Goal: Information Seeking & Learning: Learn about a topic

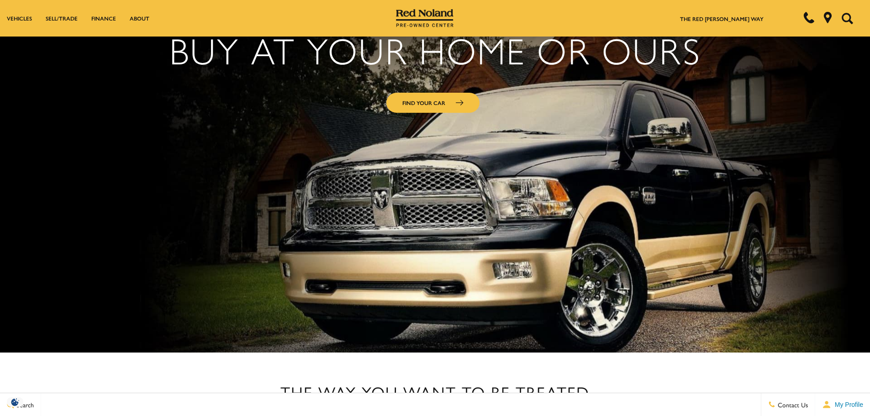
scroll to position [931, 0]
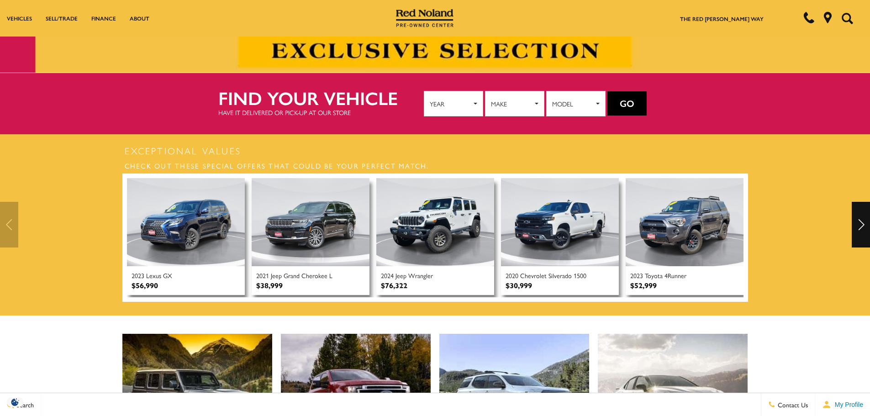
drag, startPoint x: 874, startPoint y: 95, endPoint x: 880, endPoint y: 65, distance: 30.2
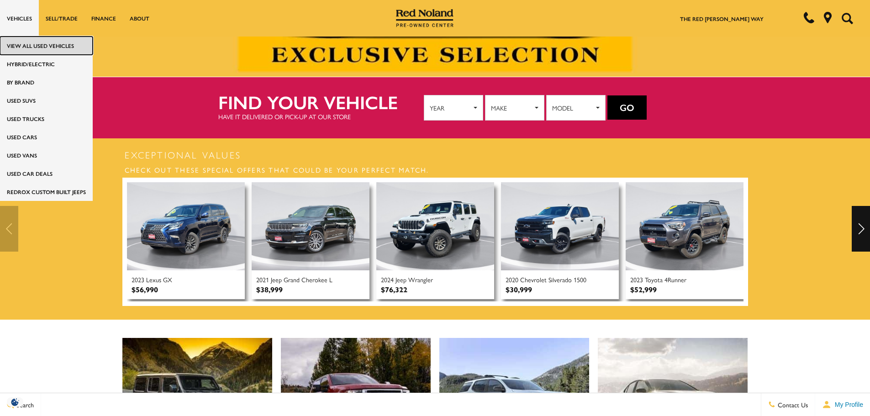
click at [30, 42] on link "View All Used Vehicles" at bounding box center [46, 46] width 93 height 18
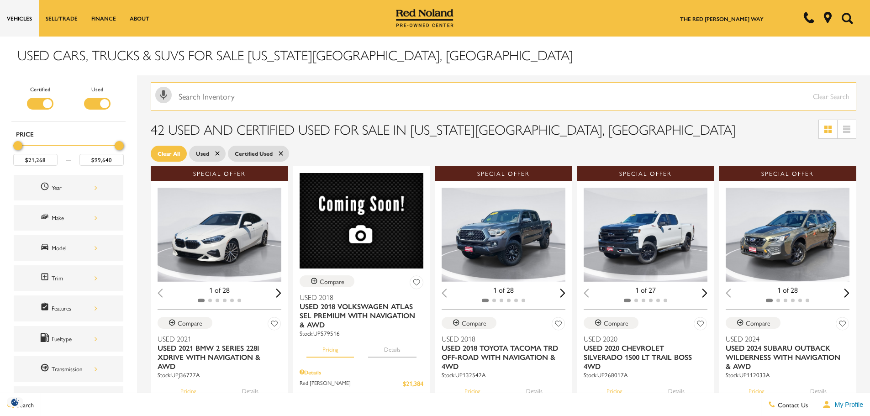
click at [347, 96] on input "text" at bounding box center [503, 96] width 705 height 28
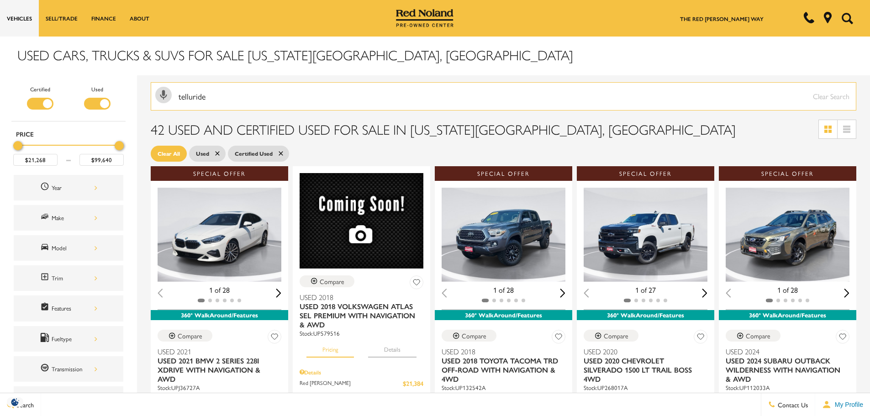
type input "telluride"
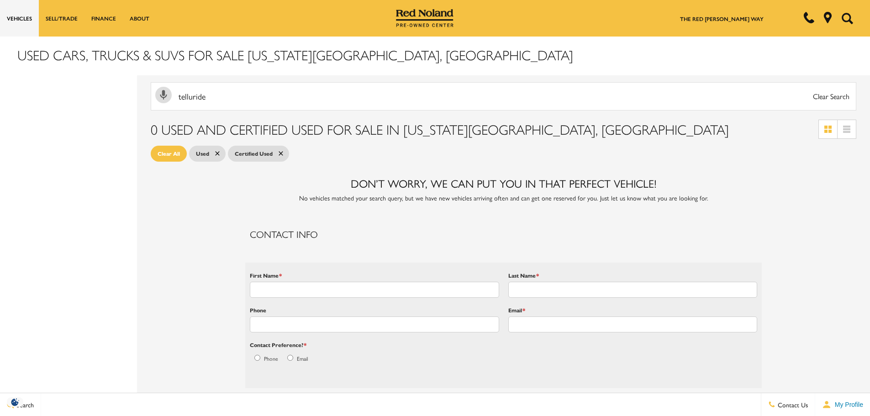
click at [824, 90] on span "Clear Search" at bounding box center [831, 96] width 46 height 27
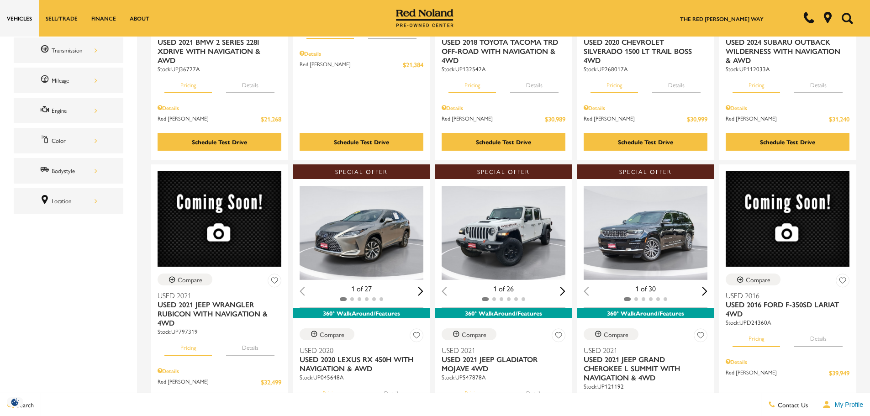
scroll to position [331, 0]
